Goal: Task Accomplishment & Management: Use online tool/utility

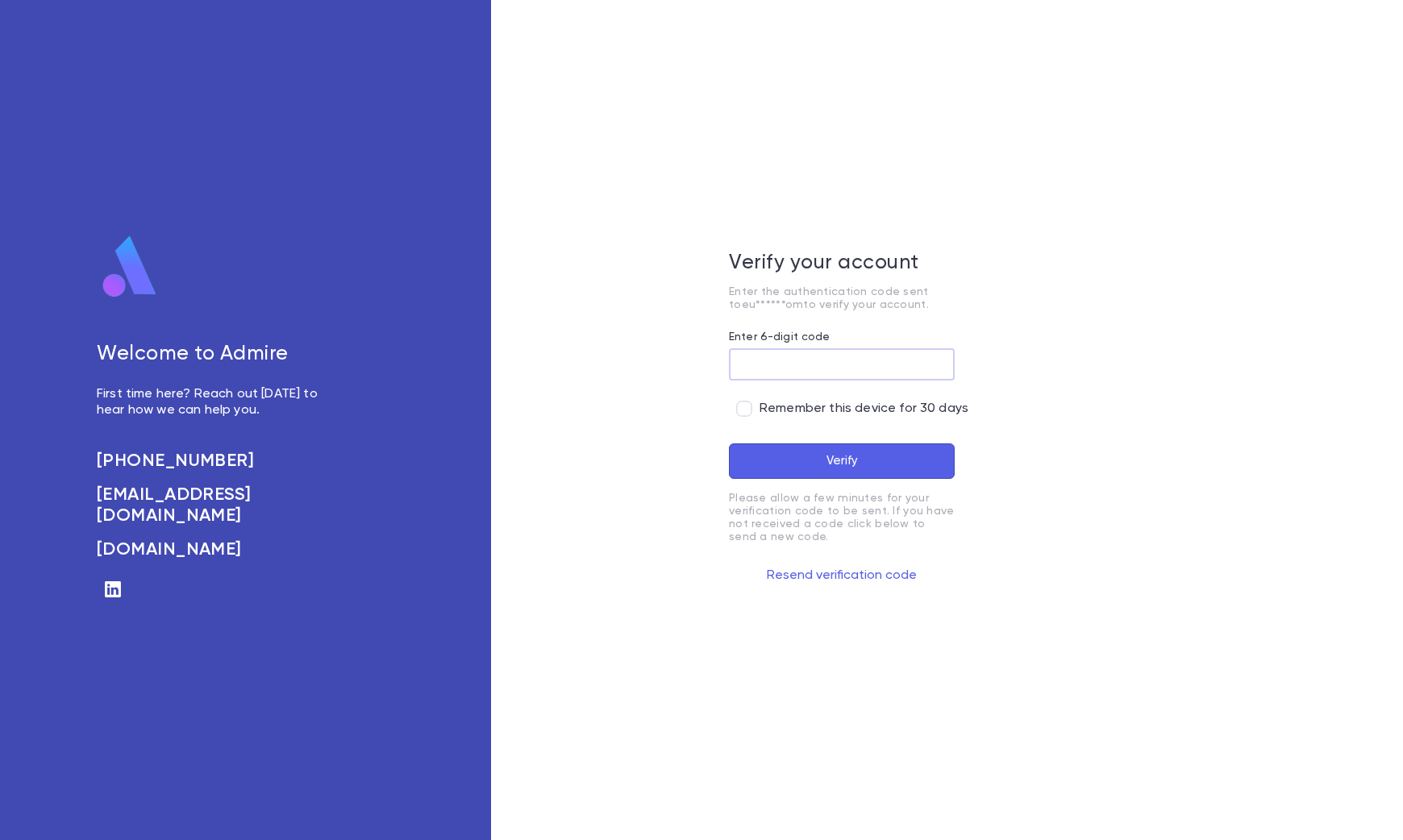
drag, startPoint x: 755, startPoint y: 358, endPoint x: 749, endPoint y: 343, distance: 16.2
click at [755, 358] on input "Enter 6-digit code" at bounding box center [842, 364] width 226 height 31
type input "******"
click at [853, 460] on button "Verify" at bounding box center [842, 461] width 226 height 36
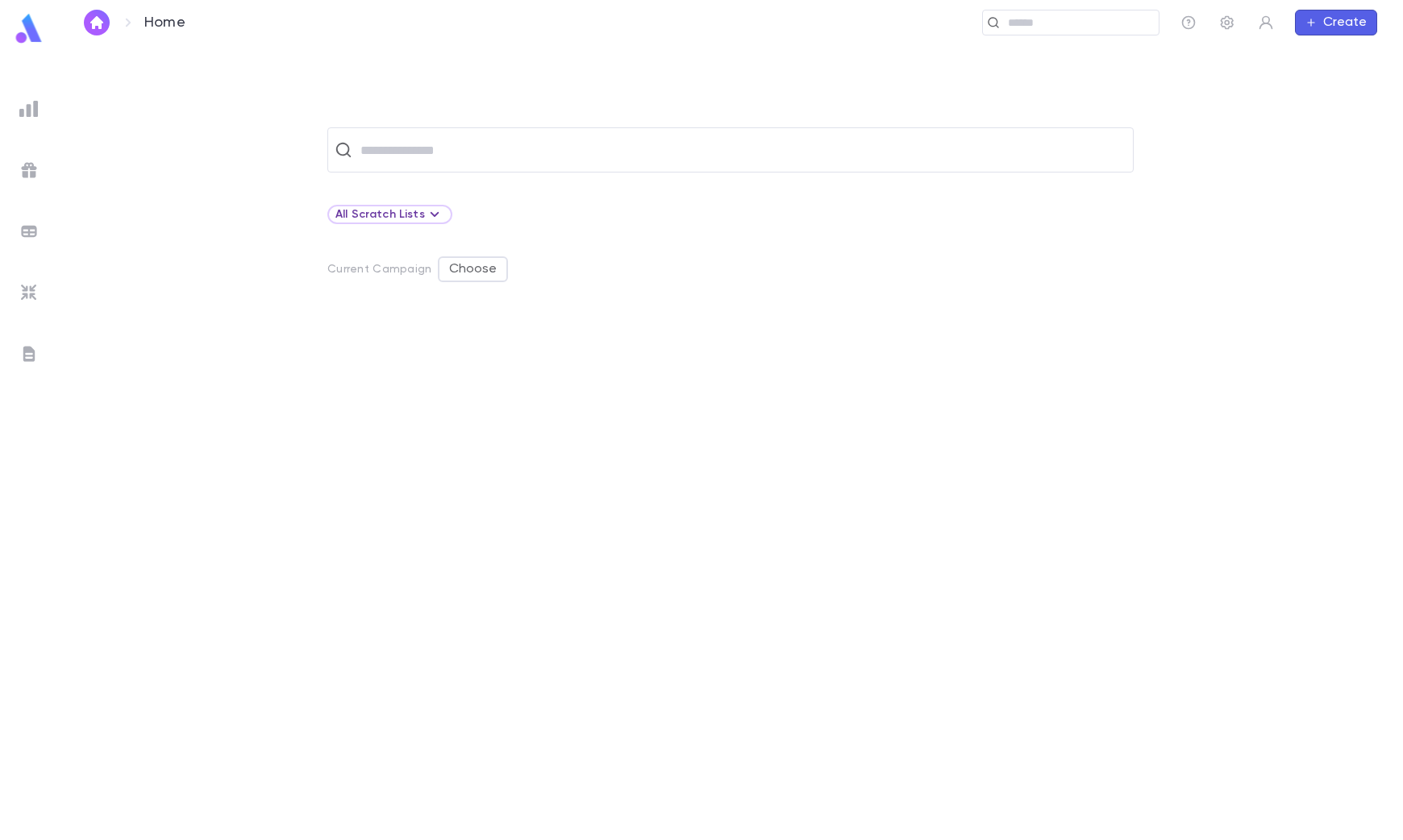
click at [17, 345] on div at bounding box center [29, 354] width 29 height 29
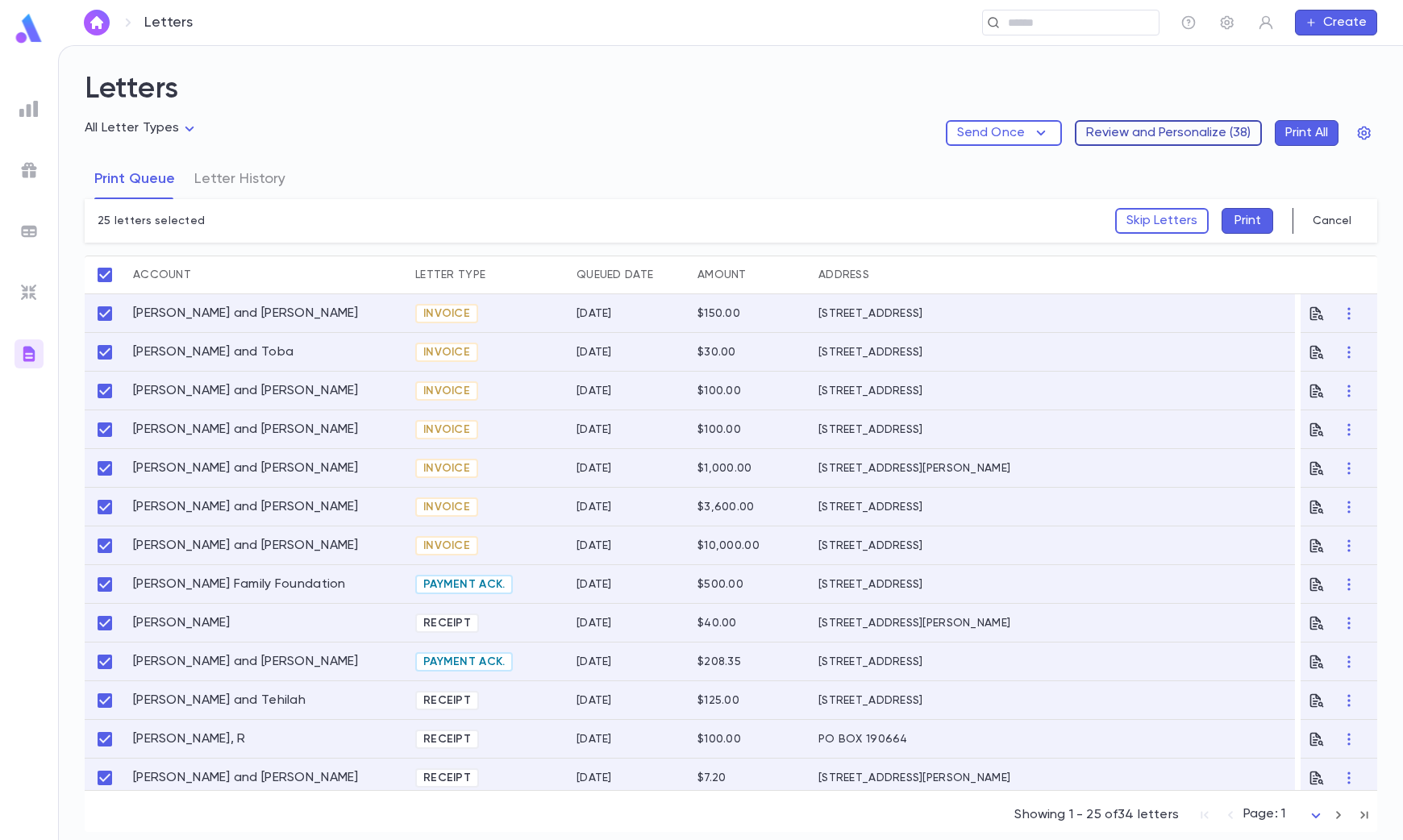
click at [1168, 131] on button "Review and Personalize ( 38 )" at bounding box center [1168, 133] width 187 height 26
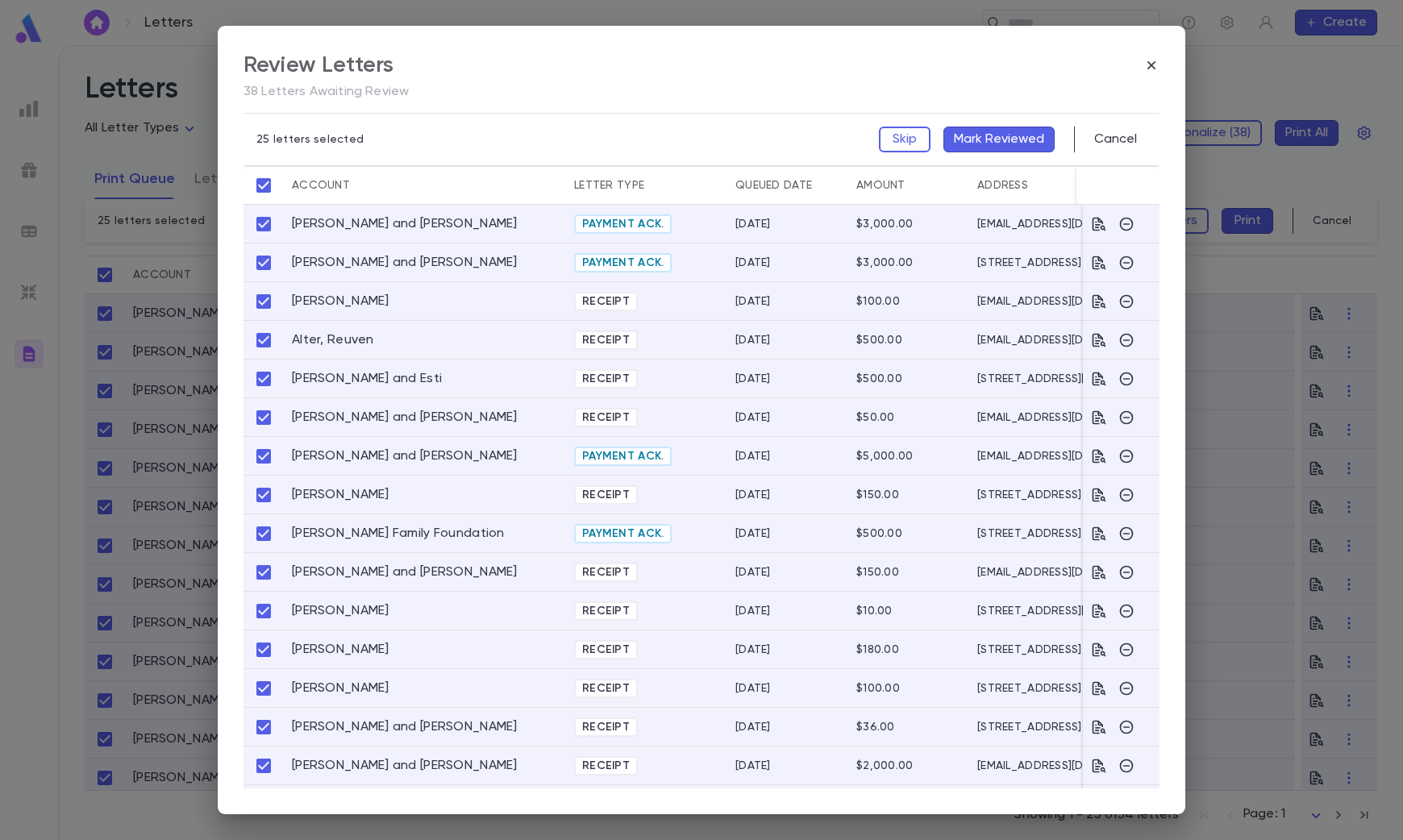
click at [983, 142] on button "Mark Reviewed" at bounding box center [999, 139] width 111 height 26
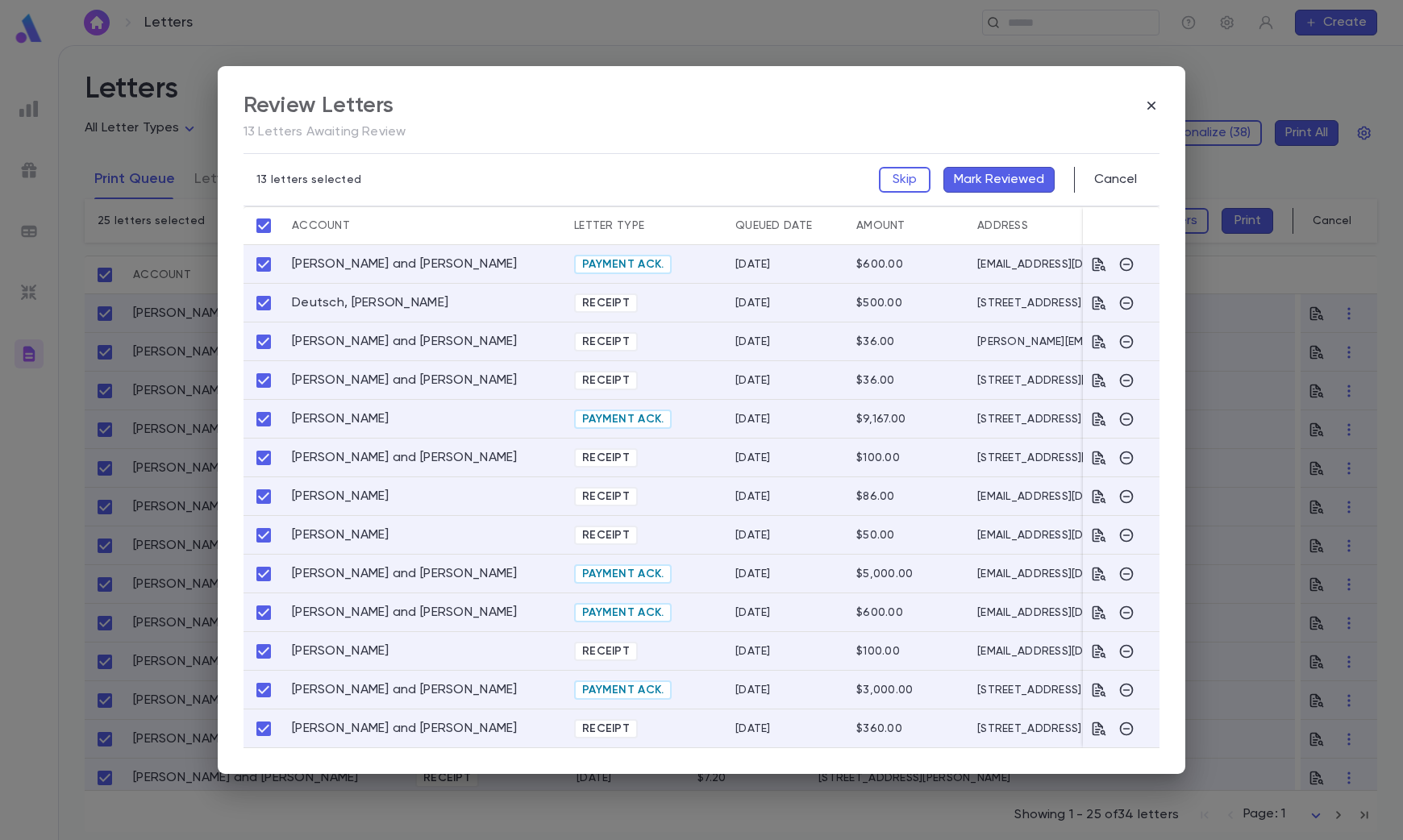
click at [998, 179] on button "Mark Reviewed" at bounding box center [999, 179] width 111 height 26
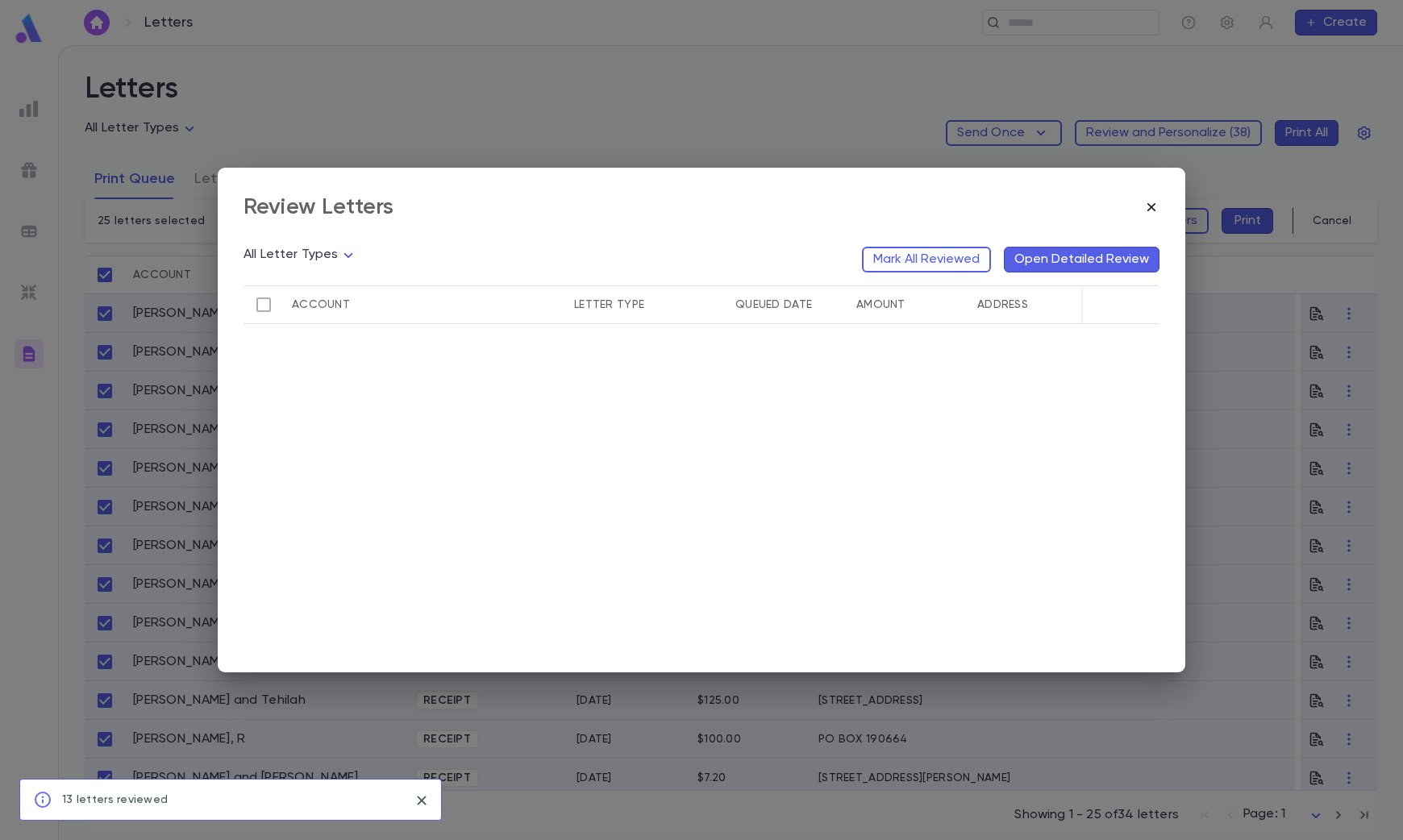
click at [1154, 201] on icon "button" at bounding box center [1152, 207] width 16 height 16
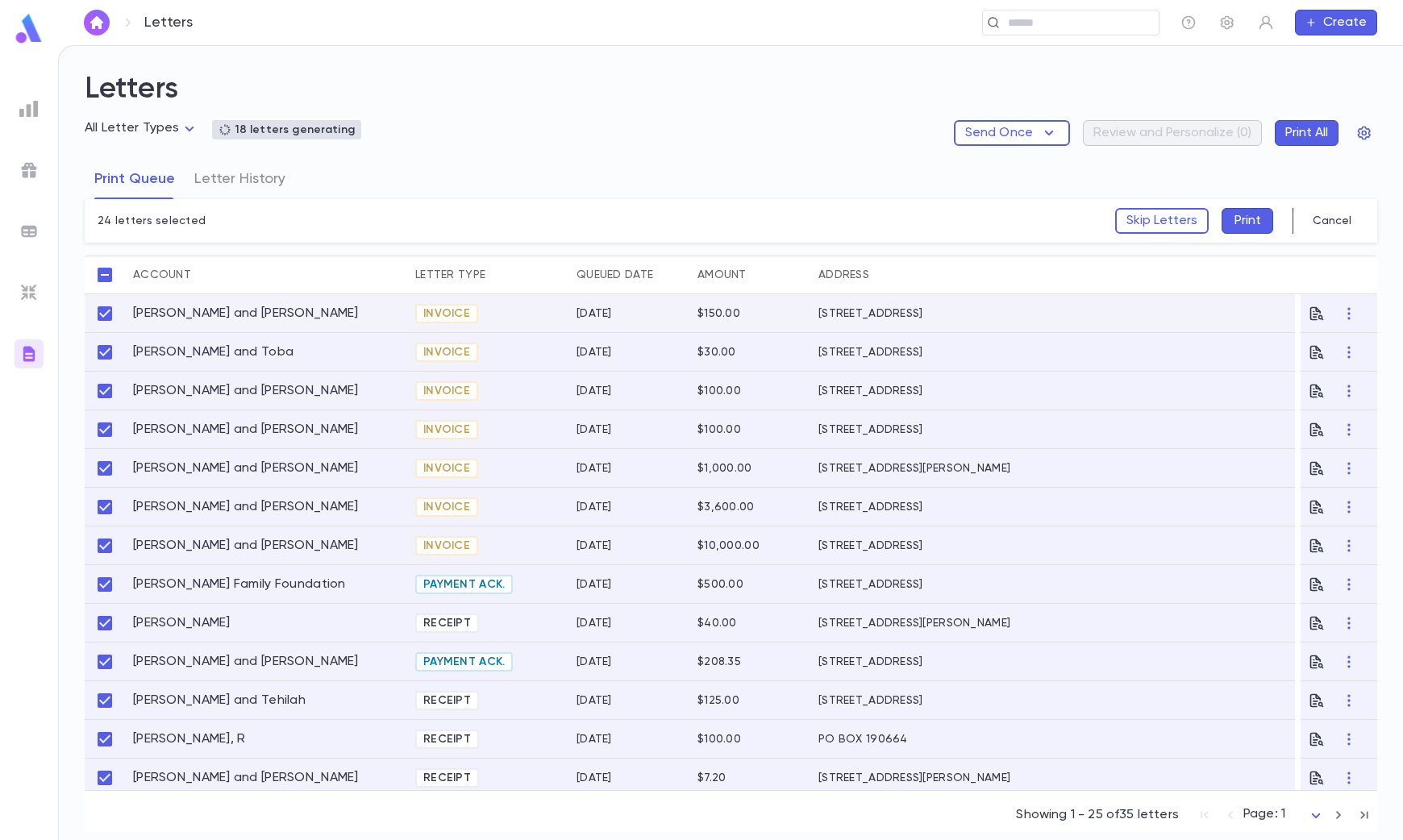
click at [311, 218] on div "24 letters selected Skip Letters Print Cancel" at bounding box center [731, 221] width 1293 height 44
click at [392, 165] on div "Print Queue Letter History" at bounding box center [731, 179] width 1293 height 40
click at [425, 160] on div "Print Queue Letter History" at bounding box center [731, 179] width 1293 height 40
